Goal: Task Accomplishment & Management: Use online tool/utility

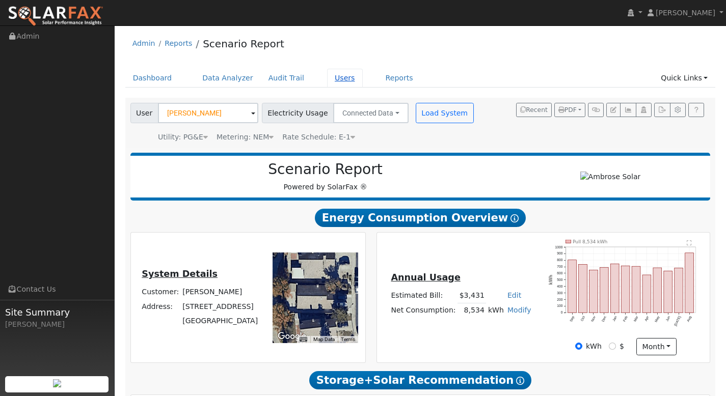
click at [336, 75] on link "Users" at bounding box center [345, 78] width 36 height 19
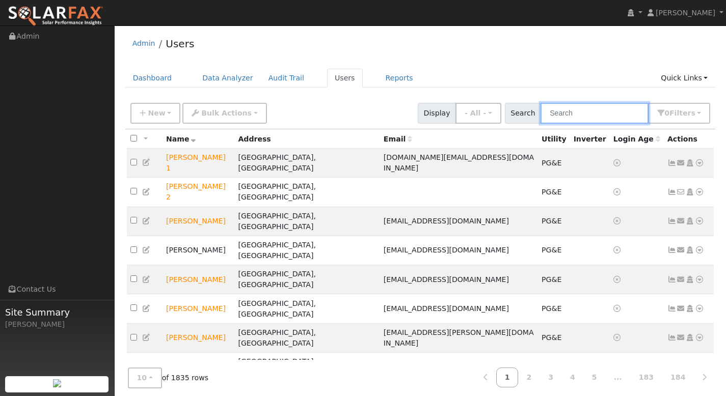
paste input "Soroush Behmardi"
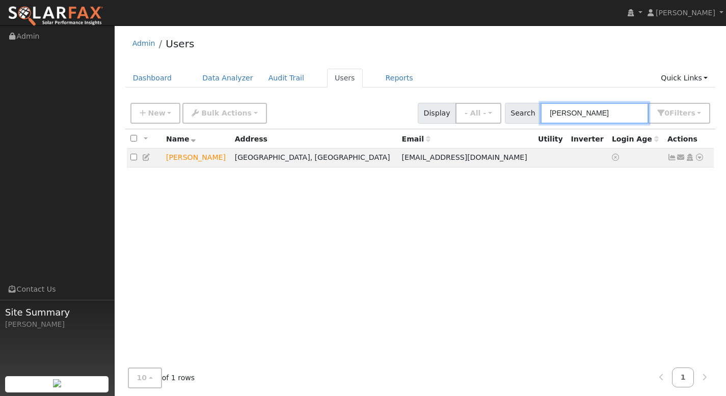
type input "Soroush Behmardi"
click at [702, 159] on icon at bounding box center [698, 157] width 9 height 7
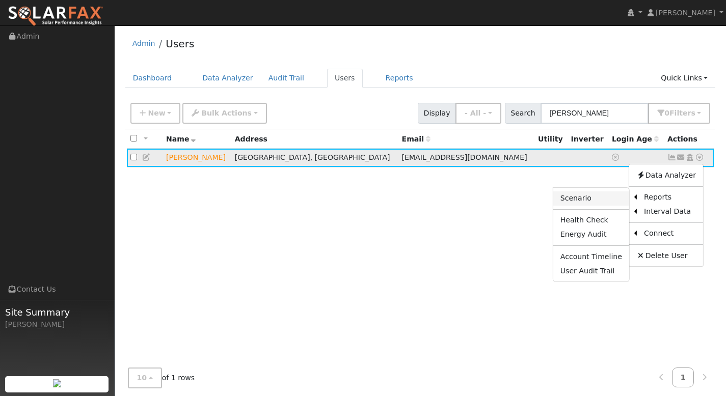
click at [581, 205] on link "Scenario" at bounding box center [591, 198] width 76 height 14
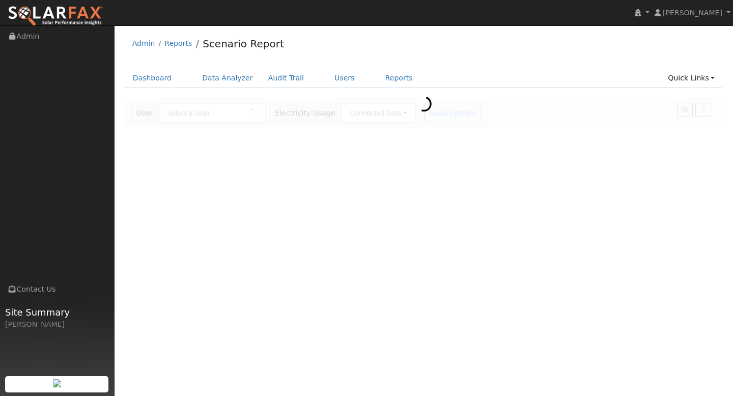
type input "[PERSON_NAME]"
type input "Pacific Gas & Electric"
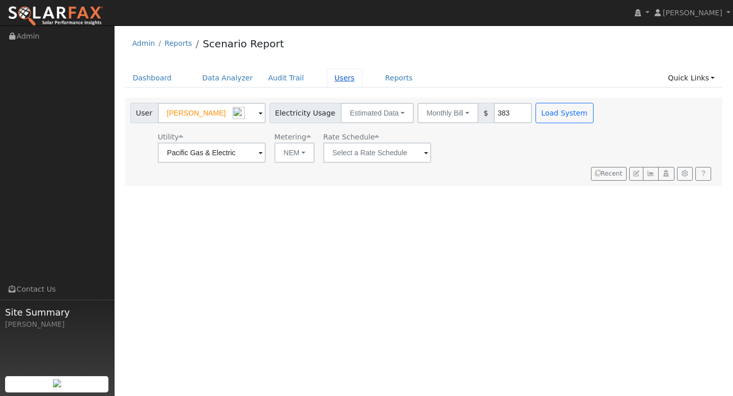
click at [332, 78] on link "Users" at bounding box center [345, 78] width 36 height 19
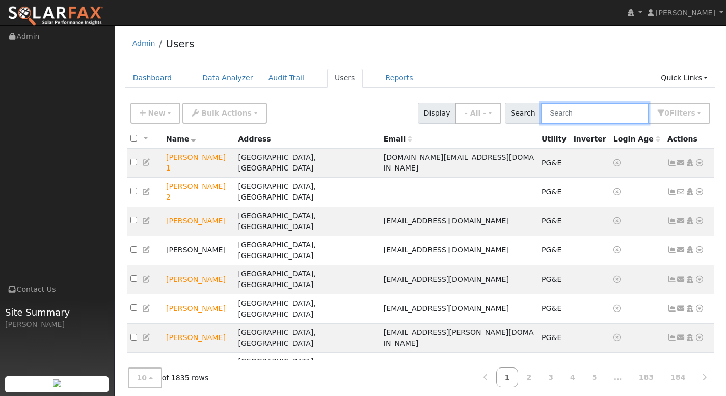
click at [582, 113] on input "text" at bounding box center [594, 113] width 108 height 21
paste input "Soroush Behmardi"
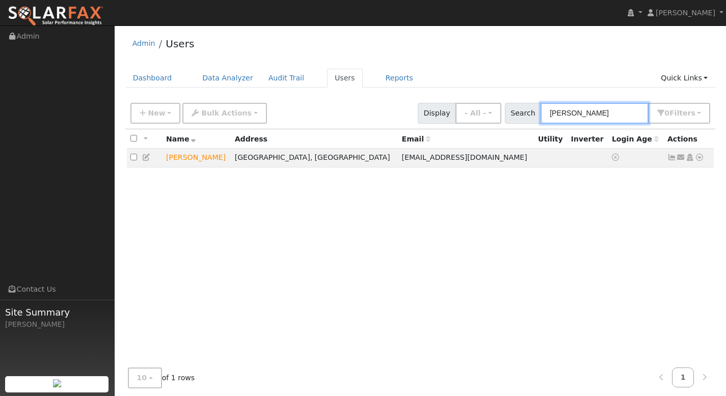
drag, startPoint x: 623, startPoint y: 111, endPoint x: 555, endPoint y: 111, distance: 67.7
click at [549, 113] on div "Search Soroush Behmardi 0 Filter s My accounts Role Show - All - Show Leads Adm…" at bounding box center [608, 113] width 206 height 21
paste input "[PERSON_NAME]"
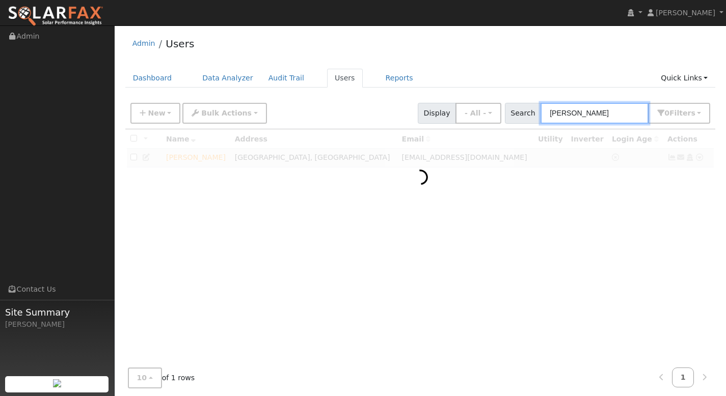
type input "[PERSON_NAME]"
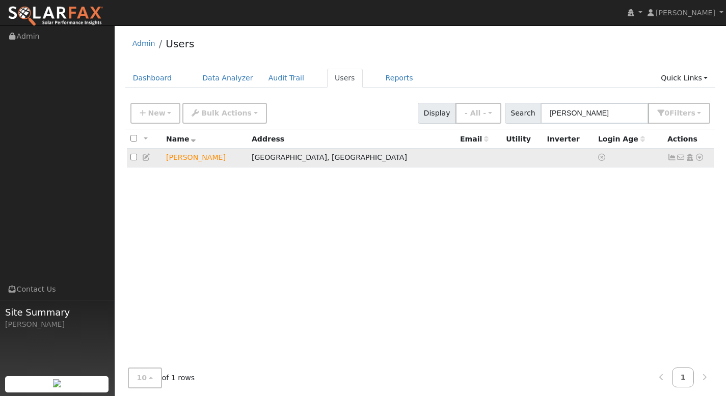
click at [703, 155] on icon at bounding box center [698, 157] width 9 height 7
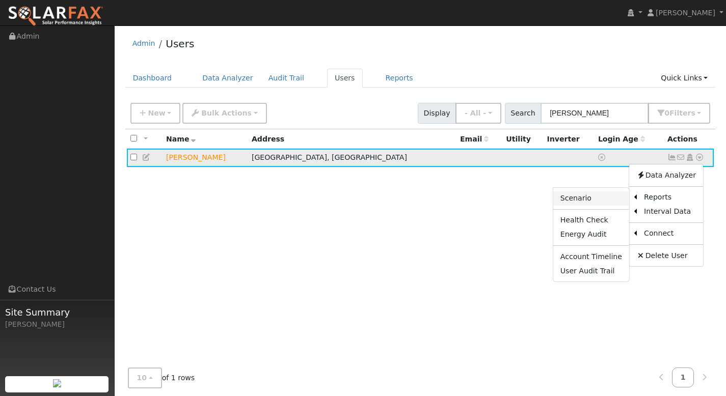
click at [590, 194] on link "Scenario" at bounding box center [591, 198] width 76 height 14
